Goal: Task Accomplishment & Management: Use online tool/utility

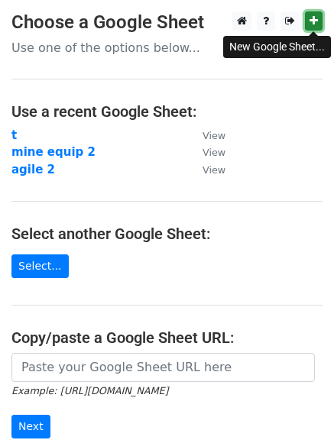
click at [315, 24] on icon at bounding box center [313, 20] width 8 height 11
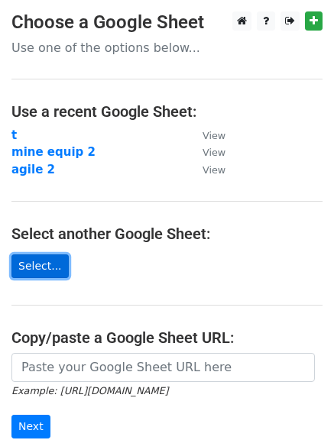
click at [36, 267] on link "Select..." at bounding box center [39, 266] width 57 height 24
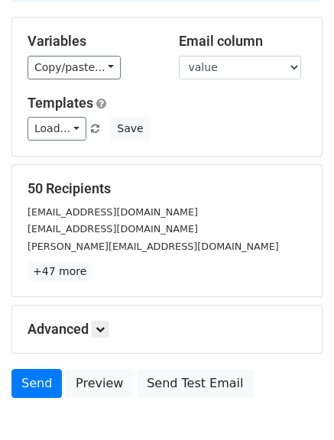
scroll to position [145, 0]
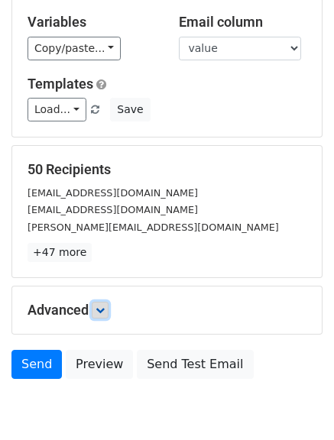
click at [105, 303] on link at bounding box center [100, 310] width 17 height 17
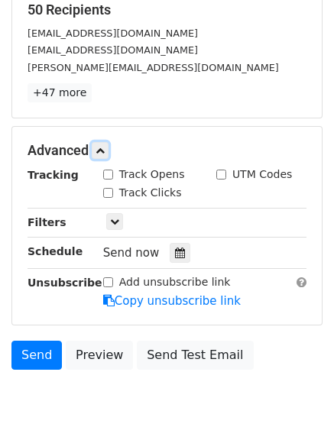
scroll to position [363, 0]
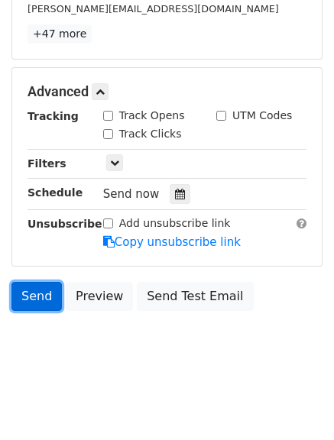
click at [37, 299] on link "Send" at bounding box center [36, 296] width 50 height 29
